Goal: Information Seeking & Learning: Learn about a topic

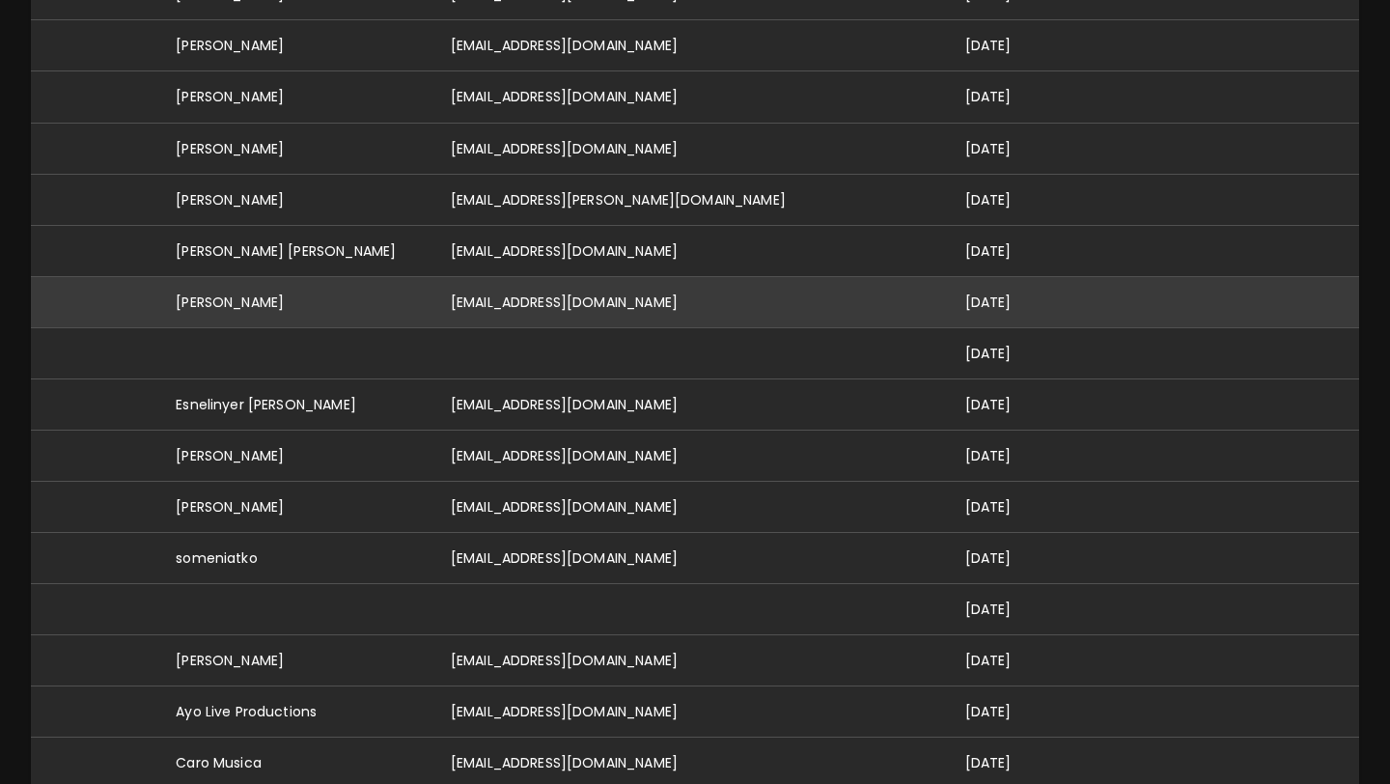
scroll to position [849, 0]
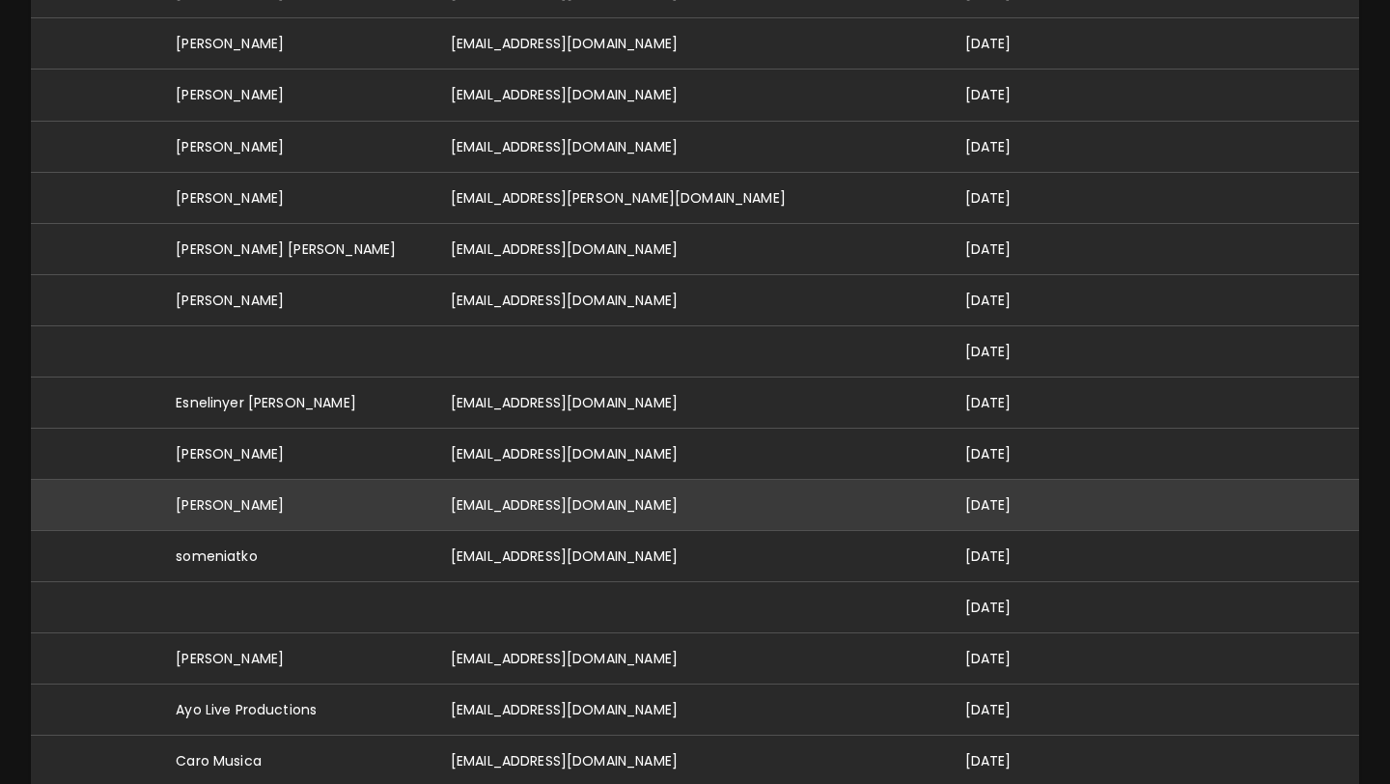
click at [574, 480] on td "[EMAIL_ADDRESS][DOMAIN_NAME]" at bounding box center [692, 504] width 515 height 51
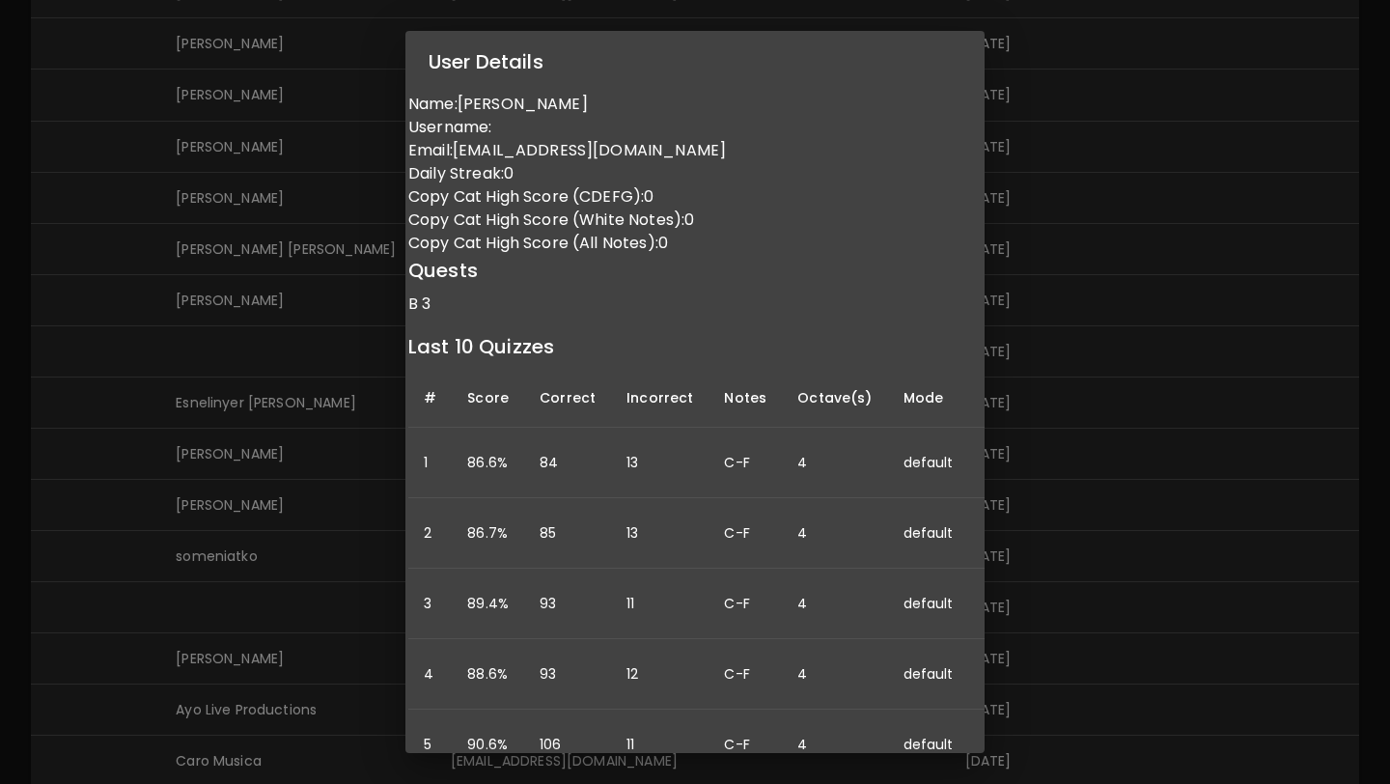
scroll to position [0, 0]
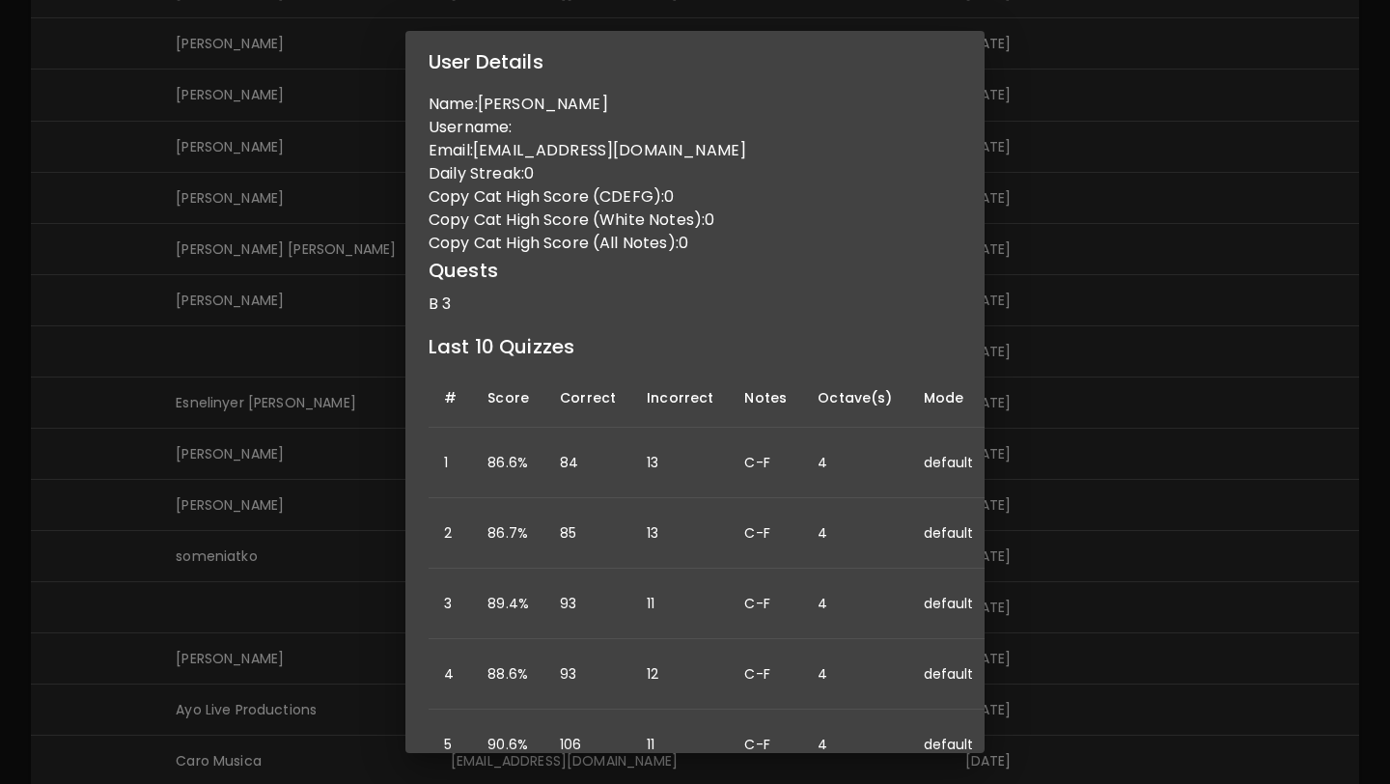
click at [1158, 249] on div "User Details Name: Ashley Varian Username: Email: ashleymovold@gmail.com Daily …" at bounding box center [695, 392] width 1390 height 784
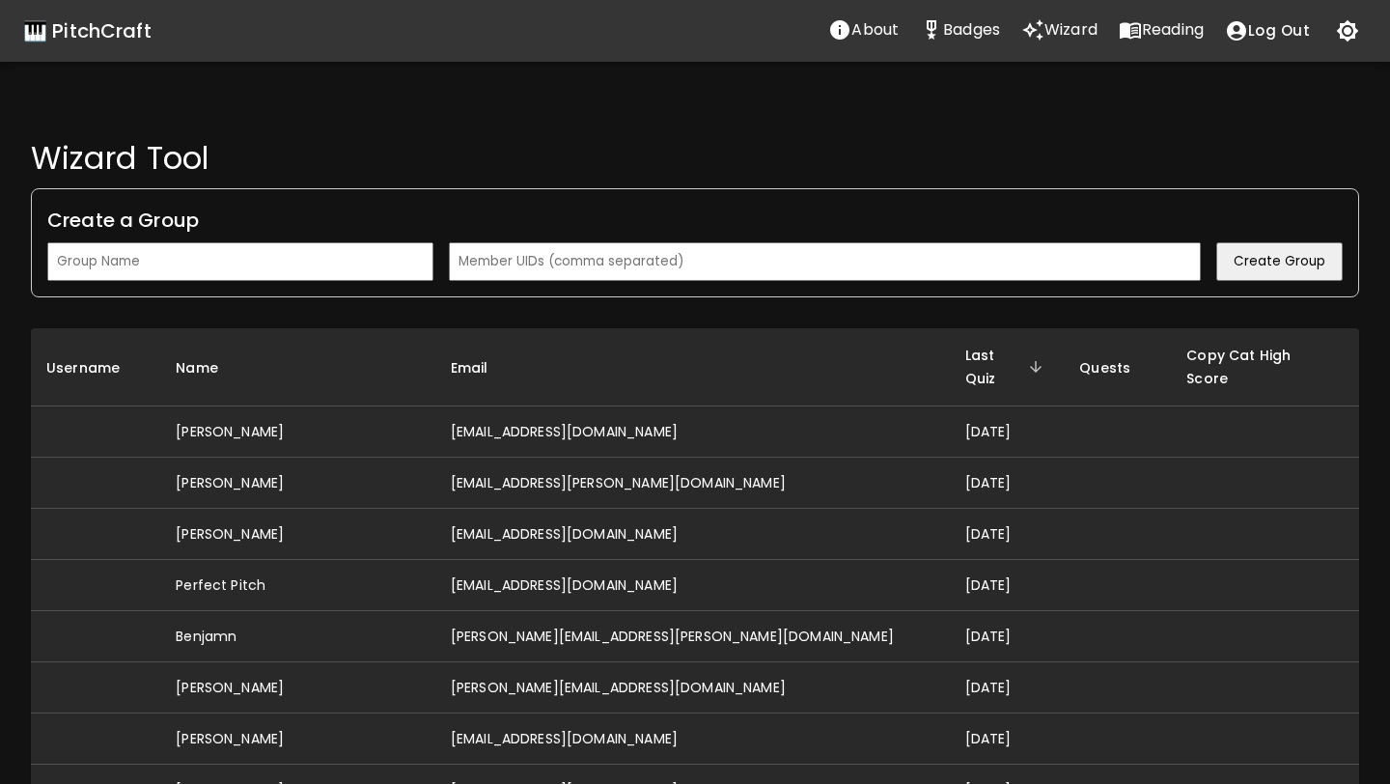
click at [1163, 30] on p "Reading" at bounding box center [1173, 29] width 62 height 23
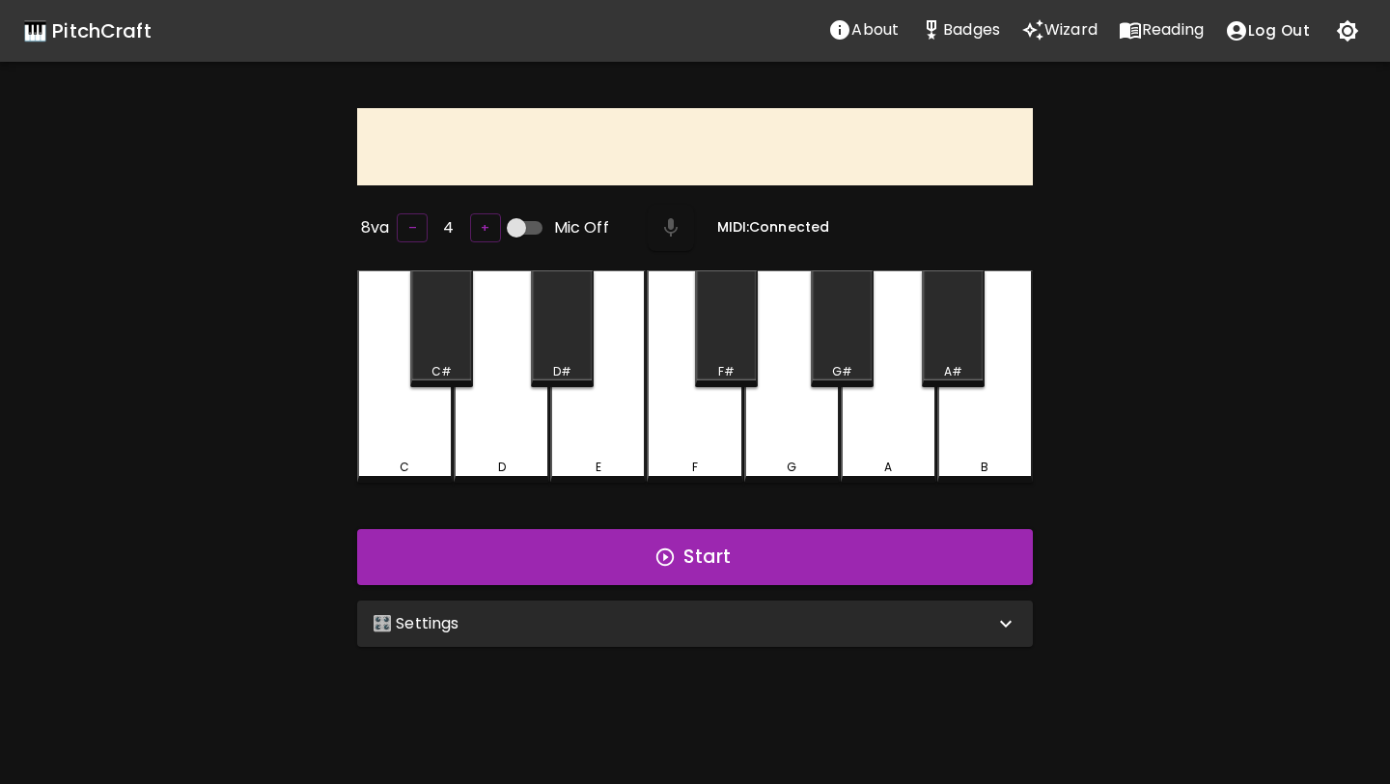
click at [1151, 41] on p "Reading" at bounding box center [1173, 29] width 62 height 23
click at [795, 639] on div "🎛️ Settings" at bounding box center [695, 623] width 676 height 46
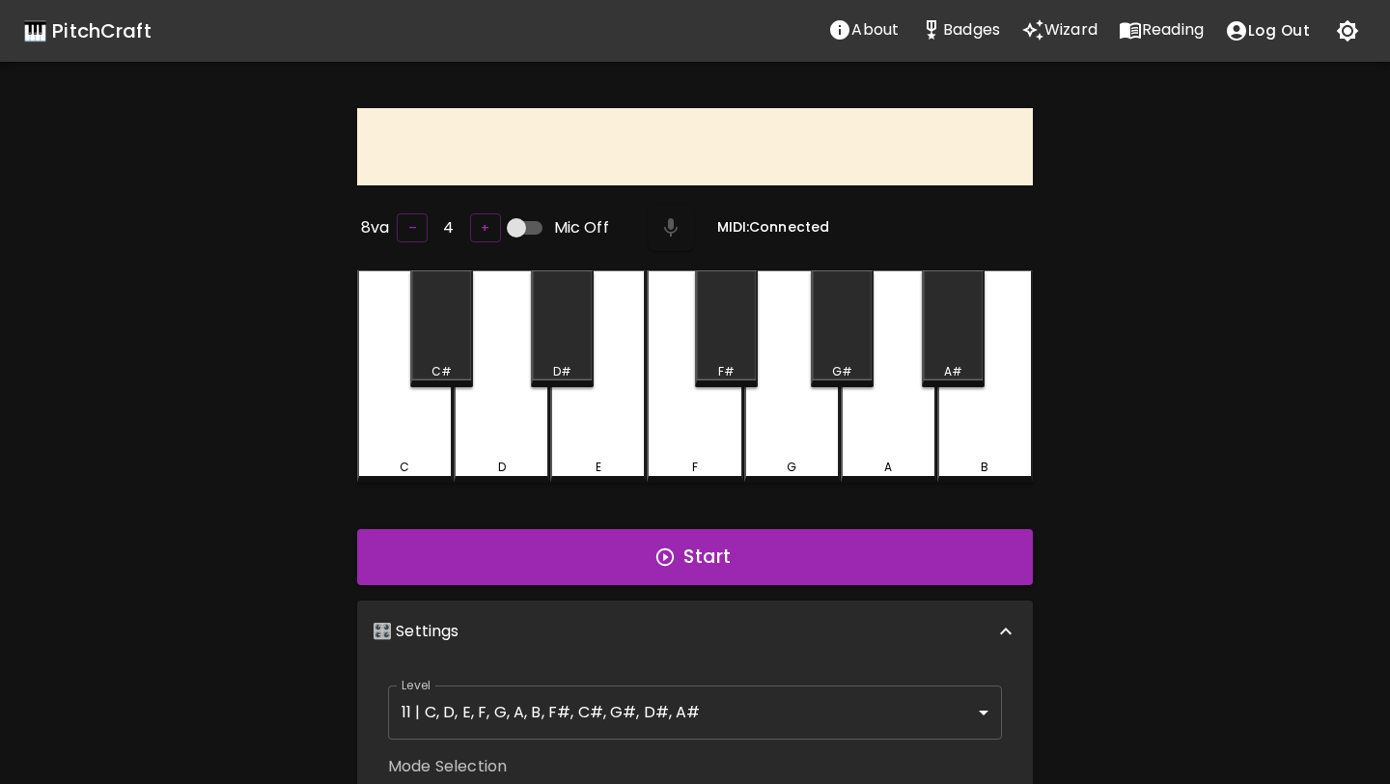
click at [726, 696] on body "🎹 PitchCraft About Badges Wizard Reading Log Out 8va – 4 + Mic Off MIDI: Connec…" at bounding box center [695, 651] width 1390 height 1302
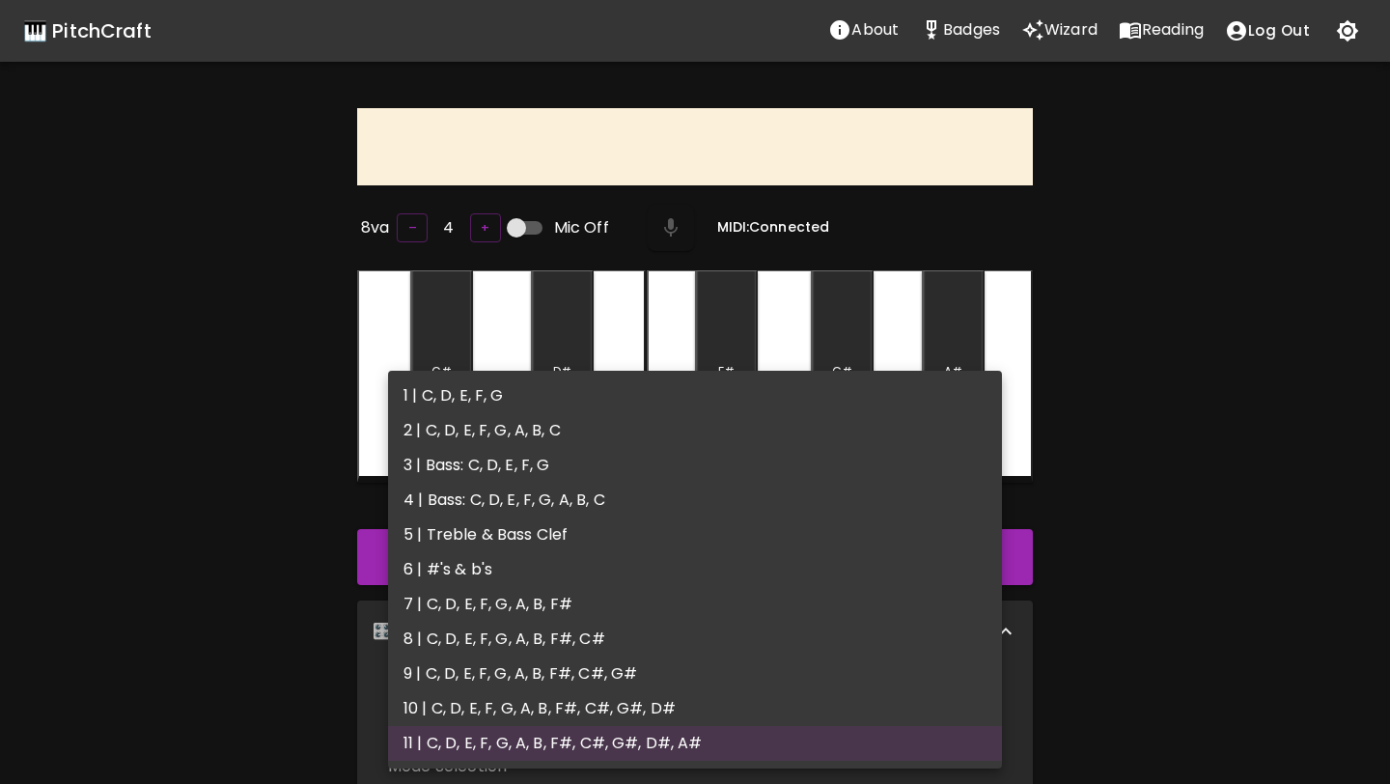
click at [751, 409] on li "1 | C, D, E, F, G" at bounding box center [695, 395] width 614 height 35
type input "1"
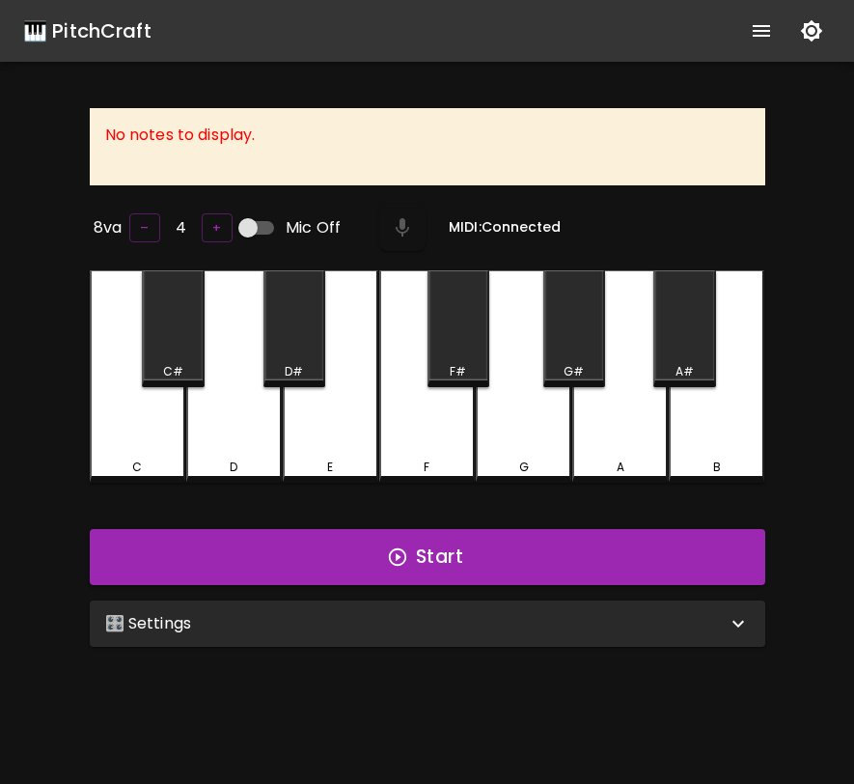
click at [245, 638] on div "🎛️ Settings" at bounding box center [428, 623] width 676 height 46
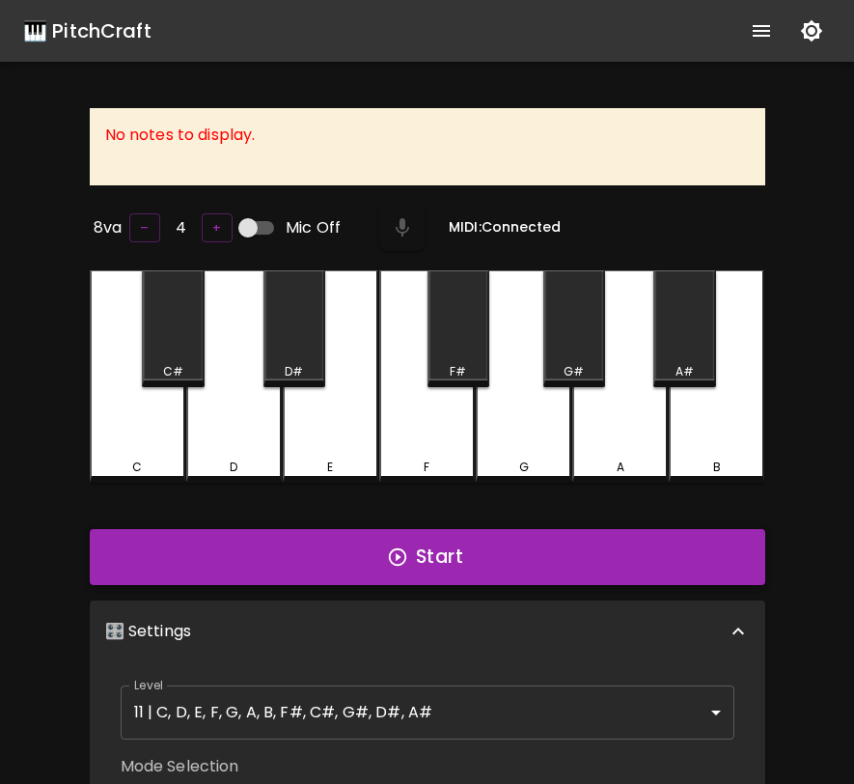
click at [293, 564] on button "Start" at bounding box center [428, 557] width 676 height 56
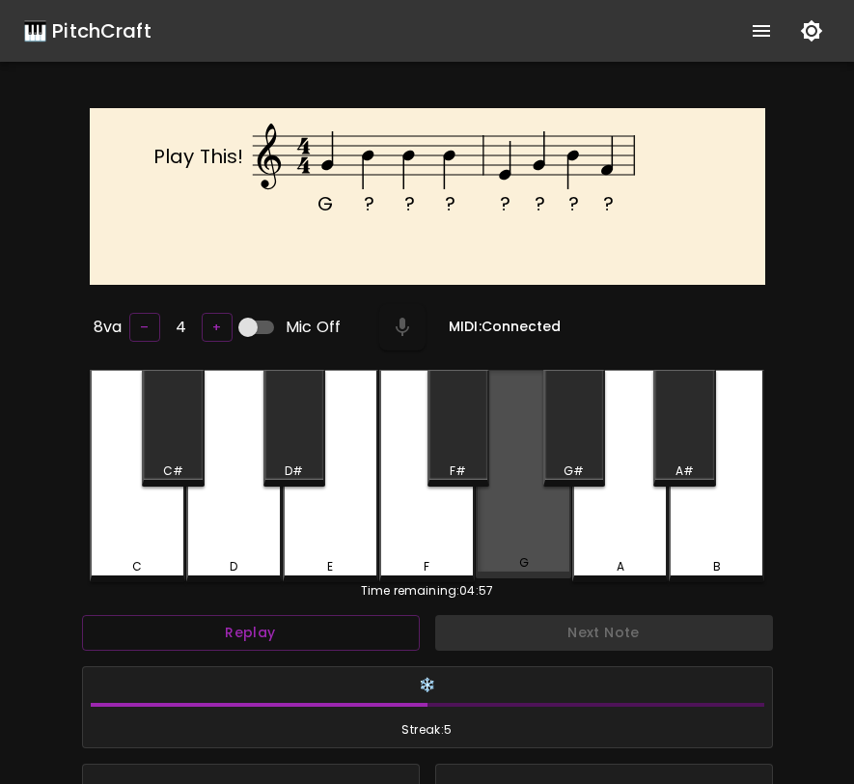
click at [501, 519] on div "G" at bounding box center [524, 474] width 96 height 209
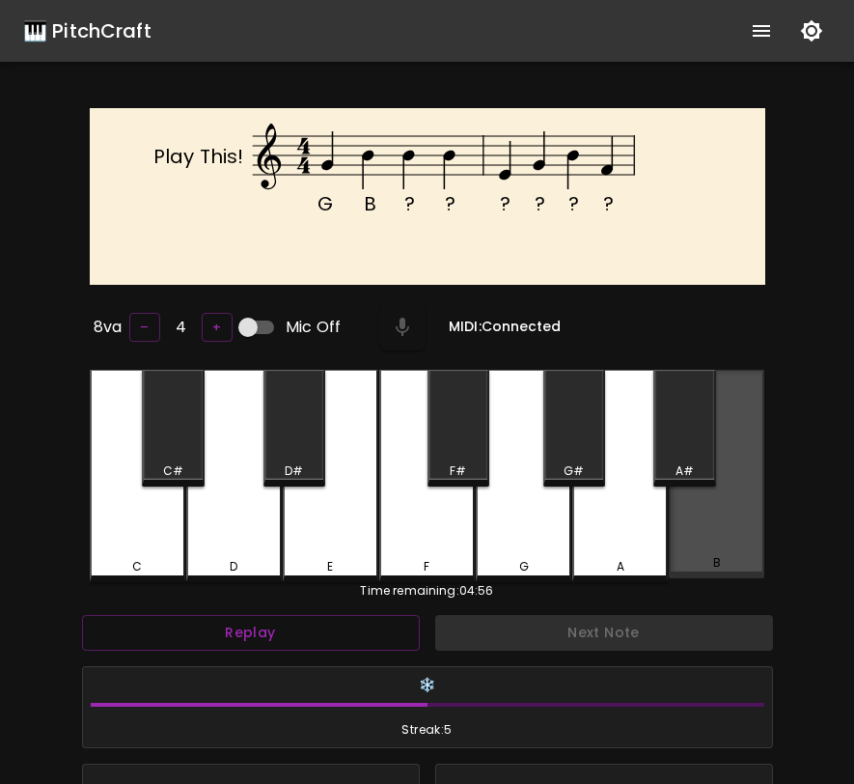
click at [688, 512] on div "B" at bounding box center [717, 474] width 96 height 209
